Goal: Check status: Check status

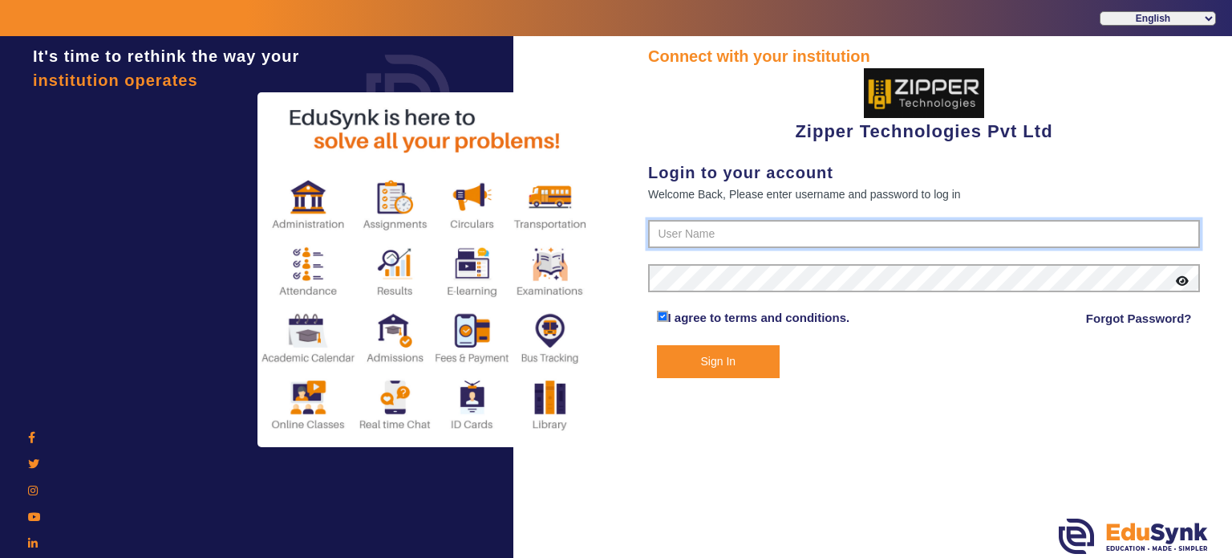
type input "1008790000"
click at [719, 361] on button "Sign In" at bounding box center [719, 361] width 124 height 33
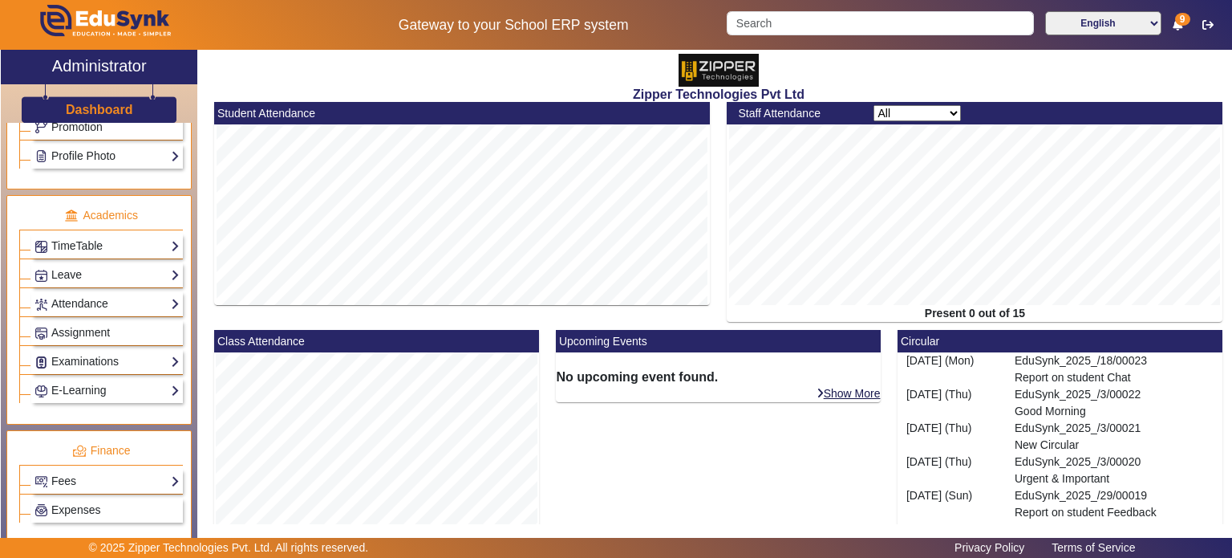
scroll to position [546, 0]
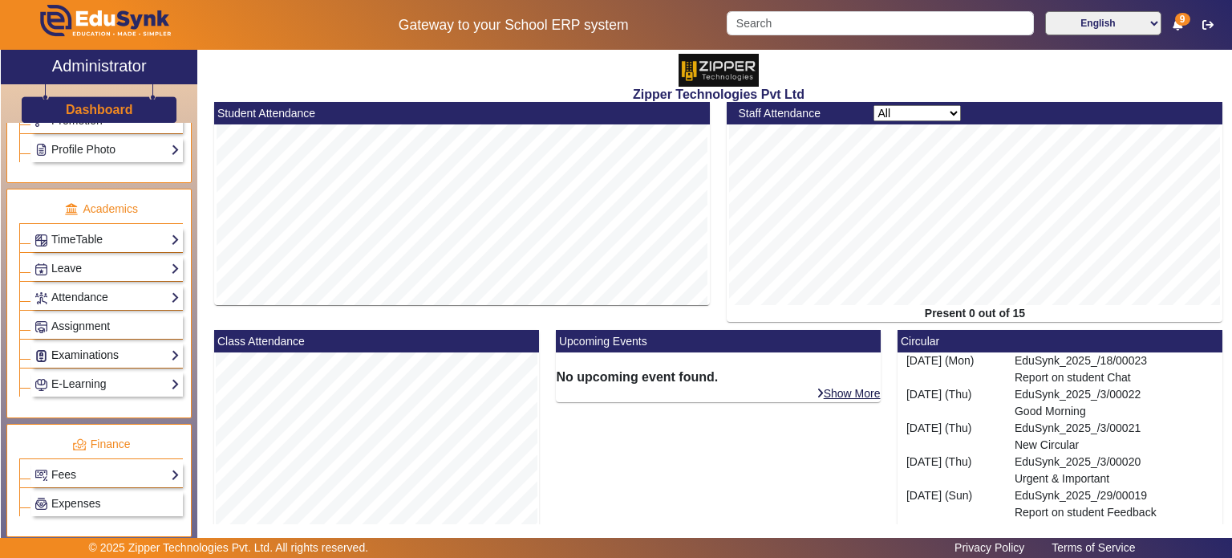
click at [111, 346] on link "Examinations" at bounding box center [106, 355] width 145 height 18
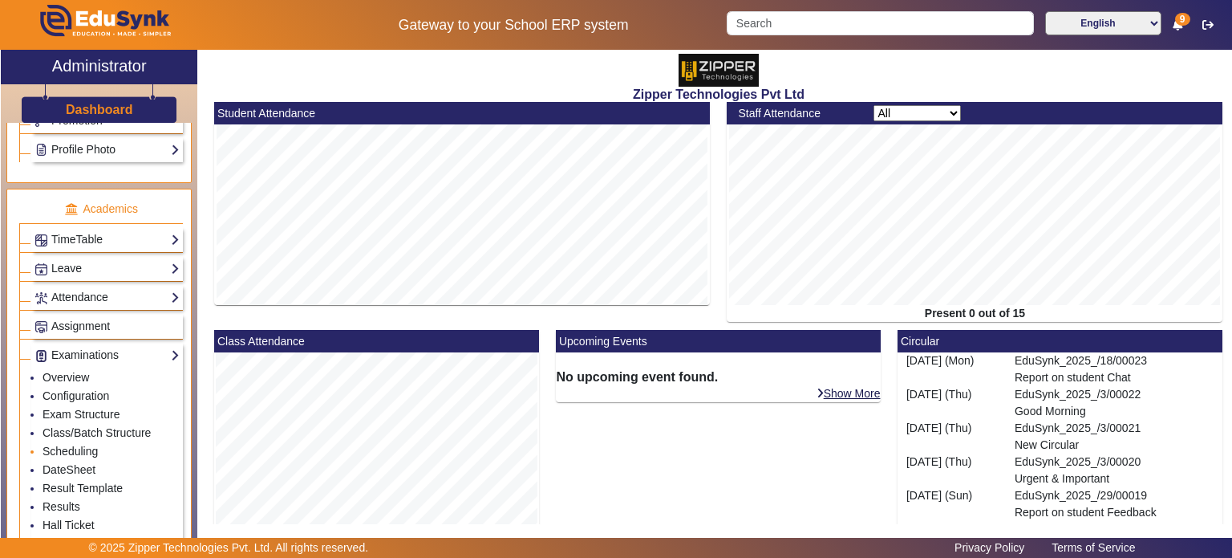
scroll to position [615, 0]
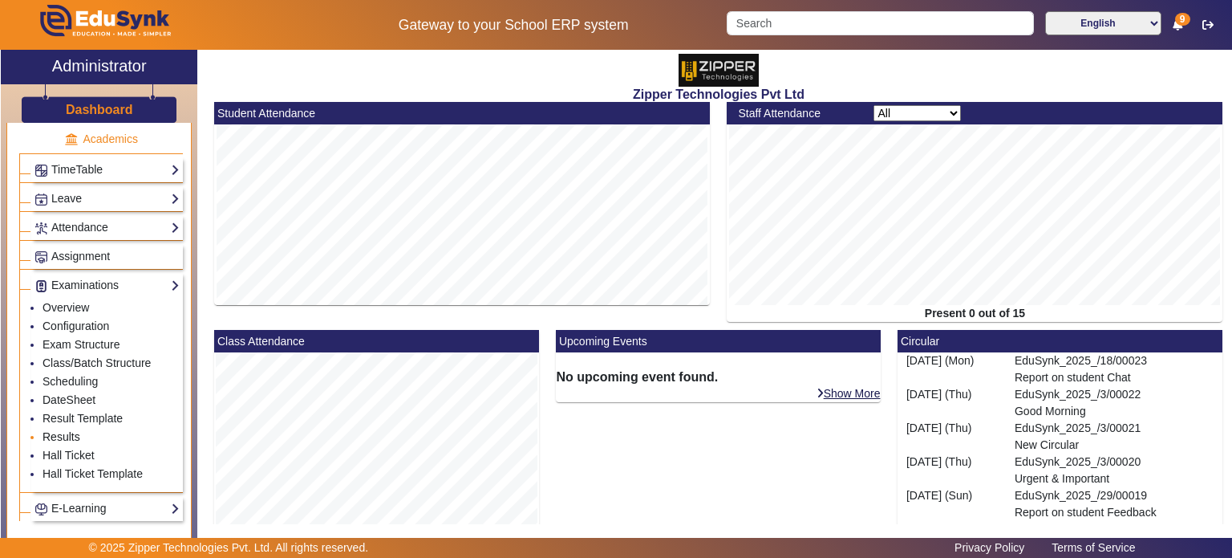
click at [72, 430] on link "Results" at bounding box center [62, 436] width 38 height 13
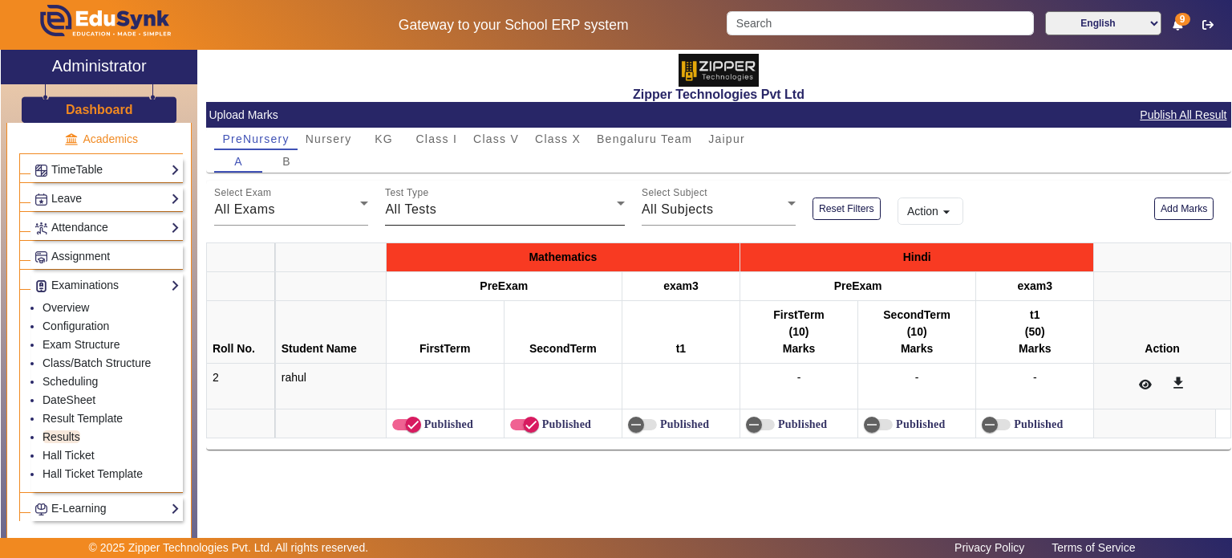
click at [427, 195] on mat-label "Test Type" at bounding box center [407, 193] width 44 height 10
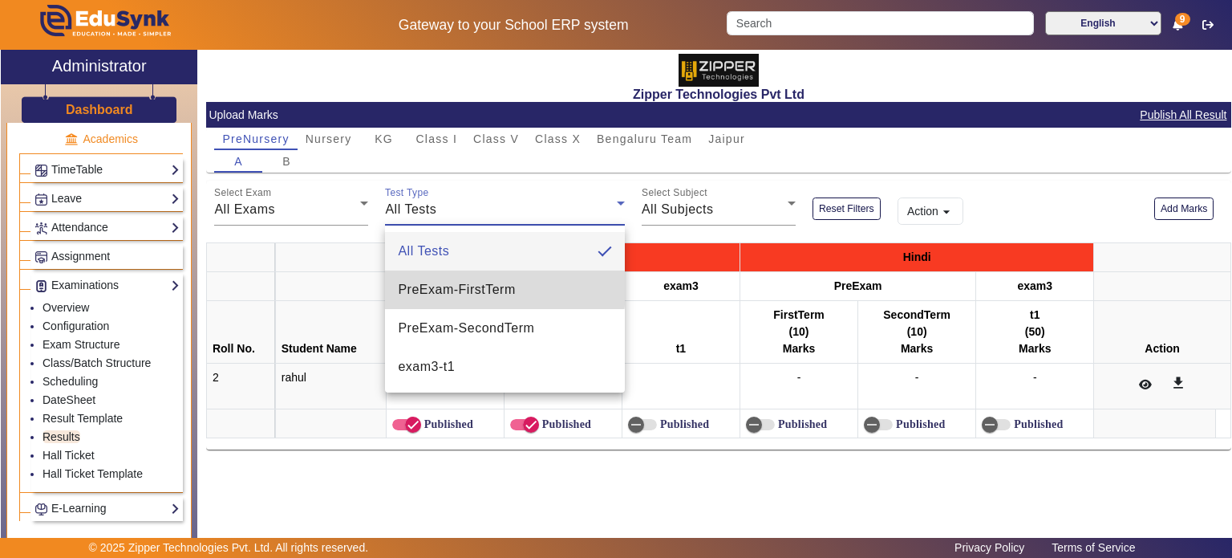
click at [459, 289] on span "PreExam - FirstTerm" at bounding box center [456, 289] width 117 height 19
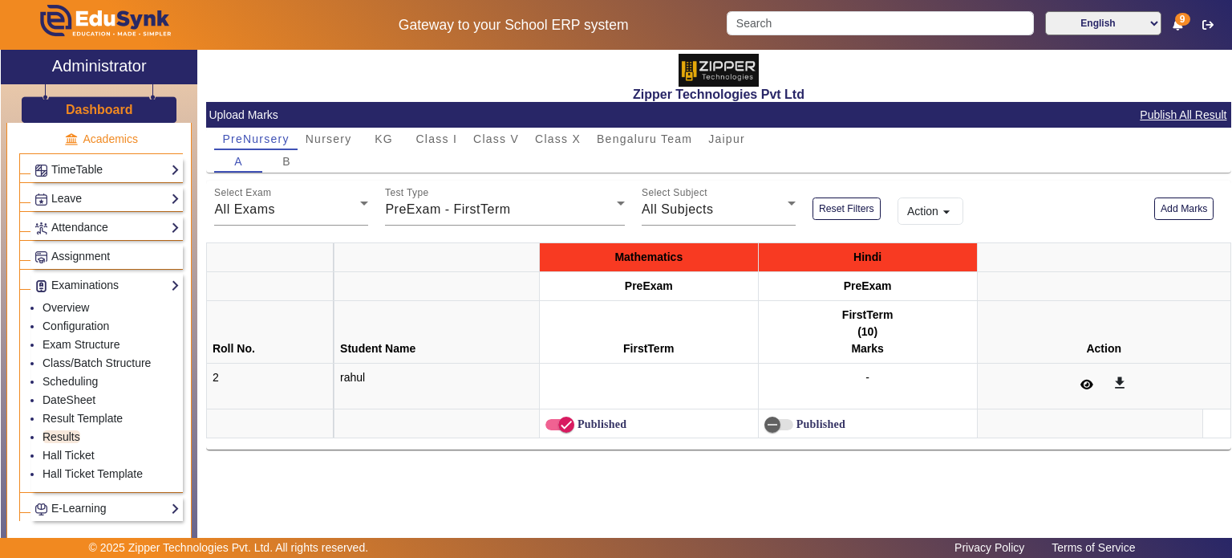
click at [1098, 382] on button at bounding box center [1086, 384] width 31 height 27
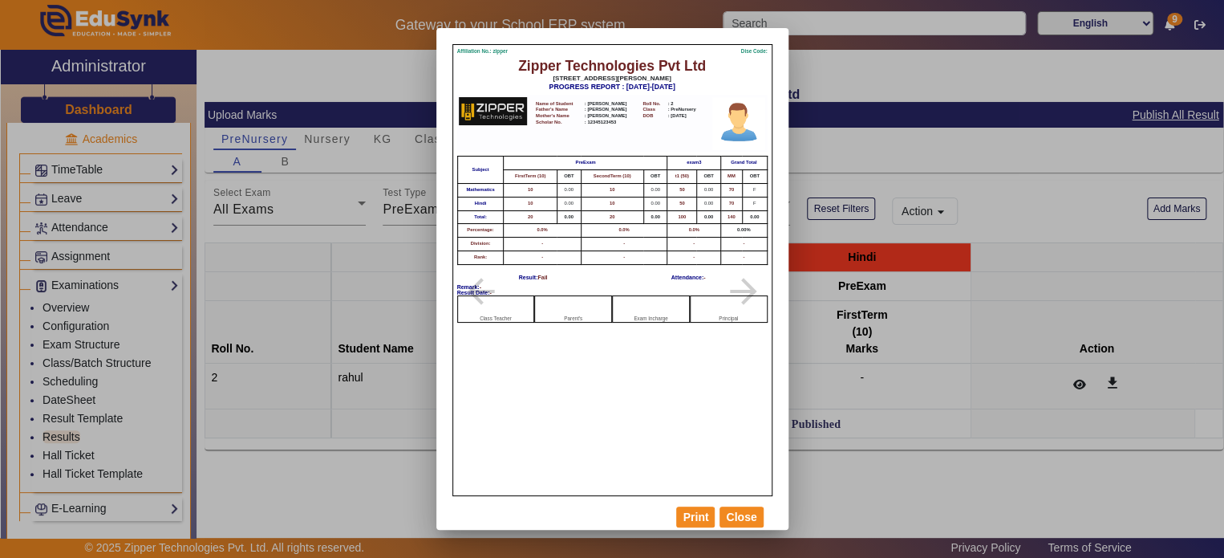
click at [734, 528] on mat-card-actions "Print Close" at bounding box center [612, 517] width 320 height 42
click at [747, 518] on button "Close" at bounding box center [741, 516] width 43 height 21
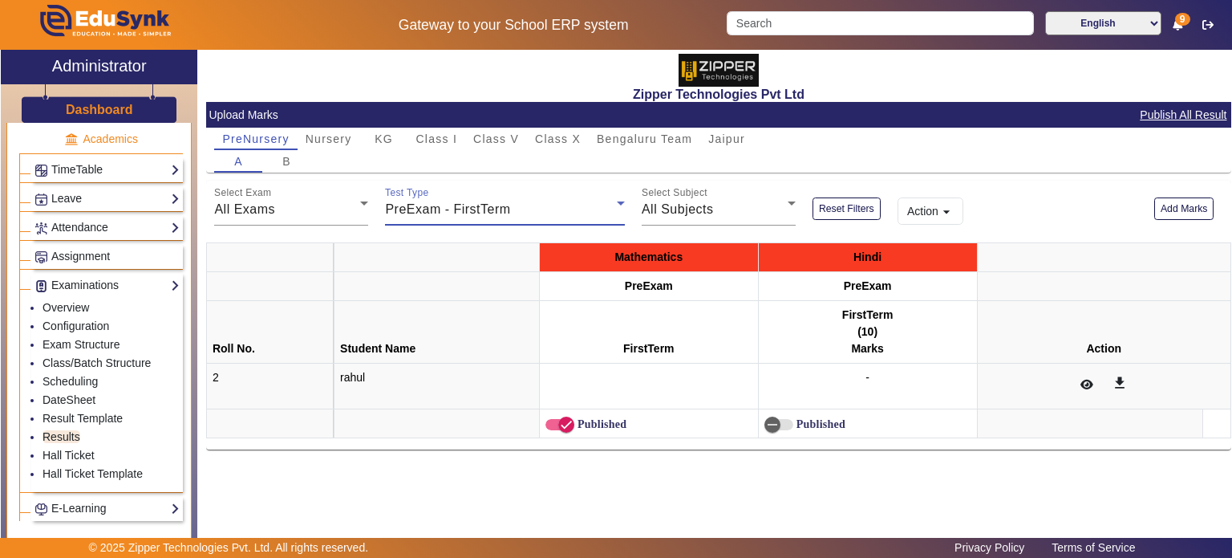
click at [452, 207] on span "PreExam - FirstTerm" at bounding box center [447, 209] width 125 height 14
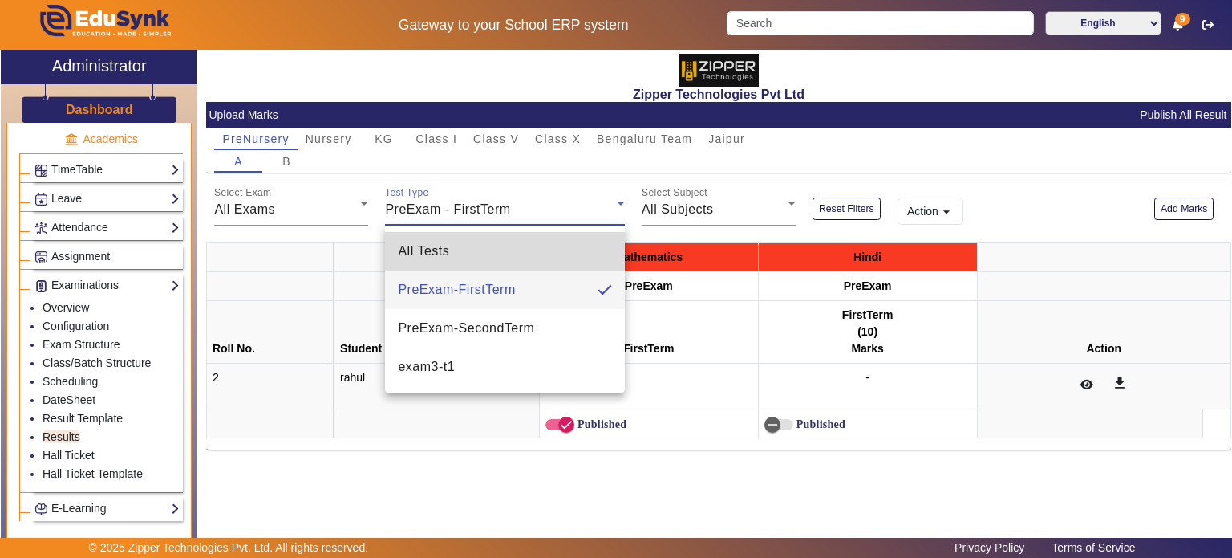
click at [455, 240] on mat-option "All Tests" at bounding box center [505, 251] width 240 height 39
